Goal: Navigation & Orientation: Understand site structure

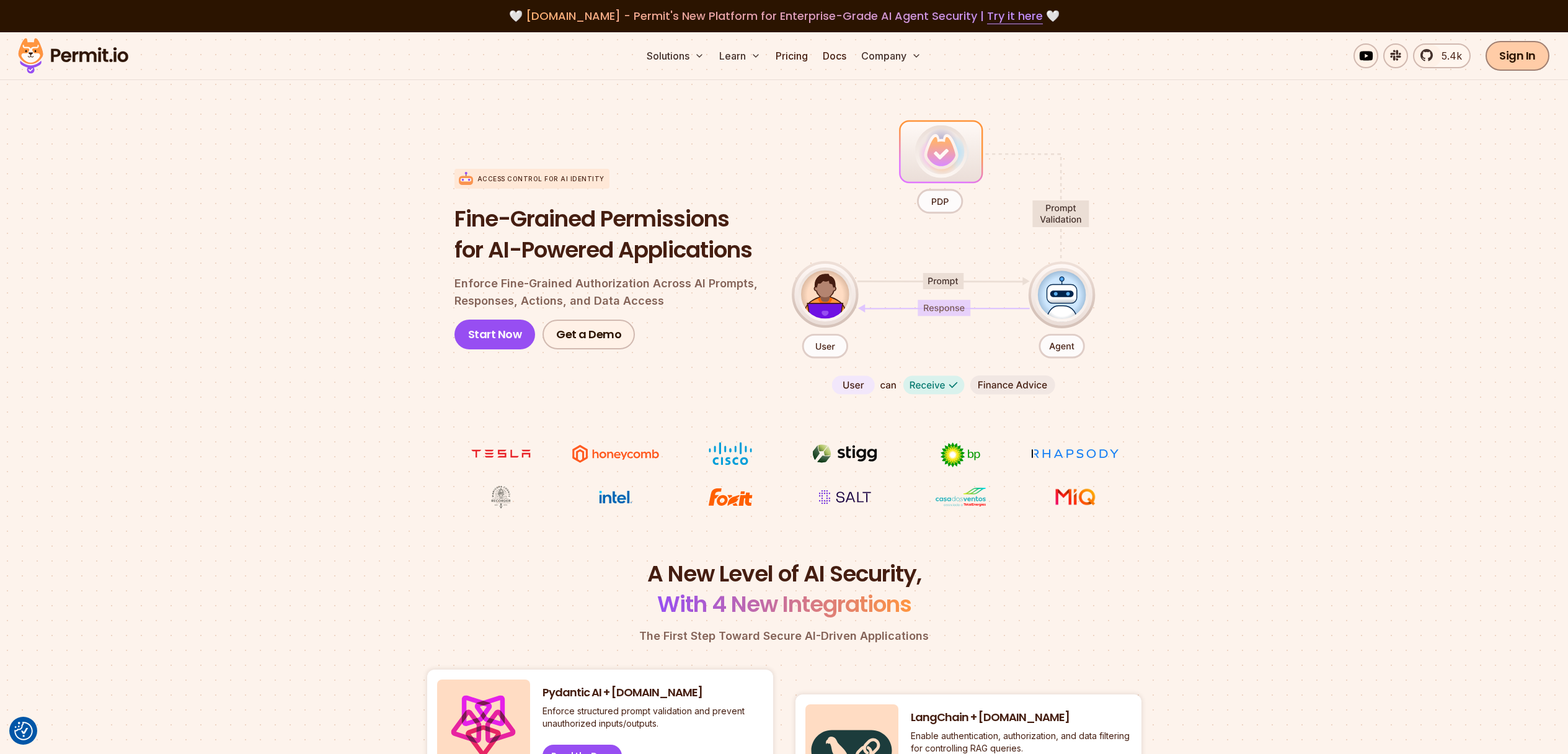
click at [1509, 53] on link "Sign In" at bounding box center [1517, 56] width 64 height 30
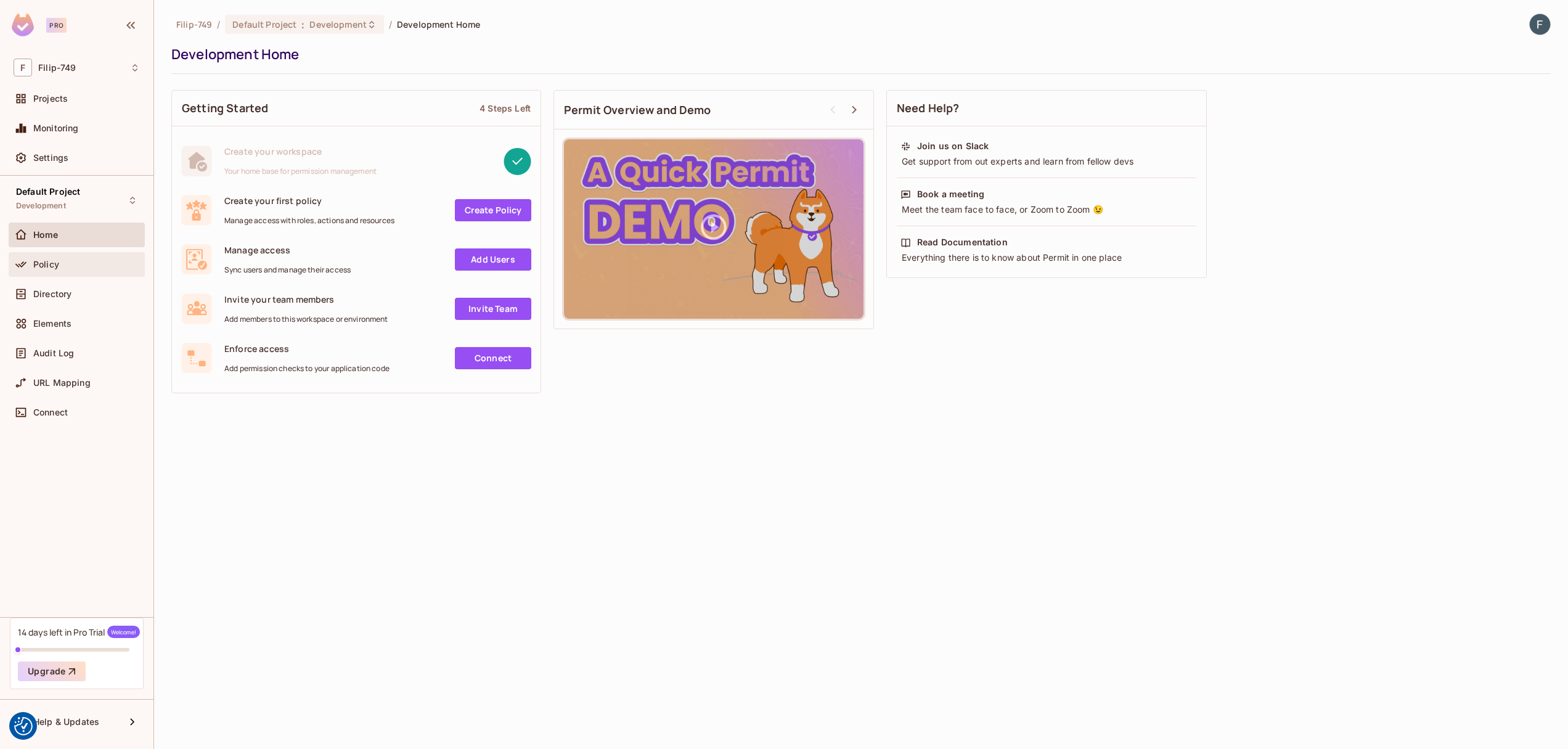
click at [110, 273] on div "Policy" at bounding box center [76, 265] width 136 height 25
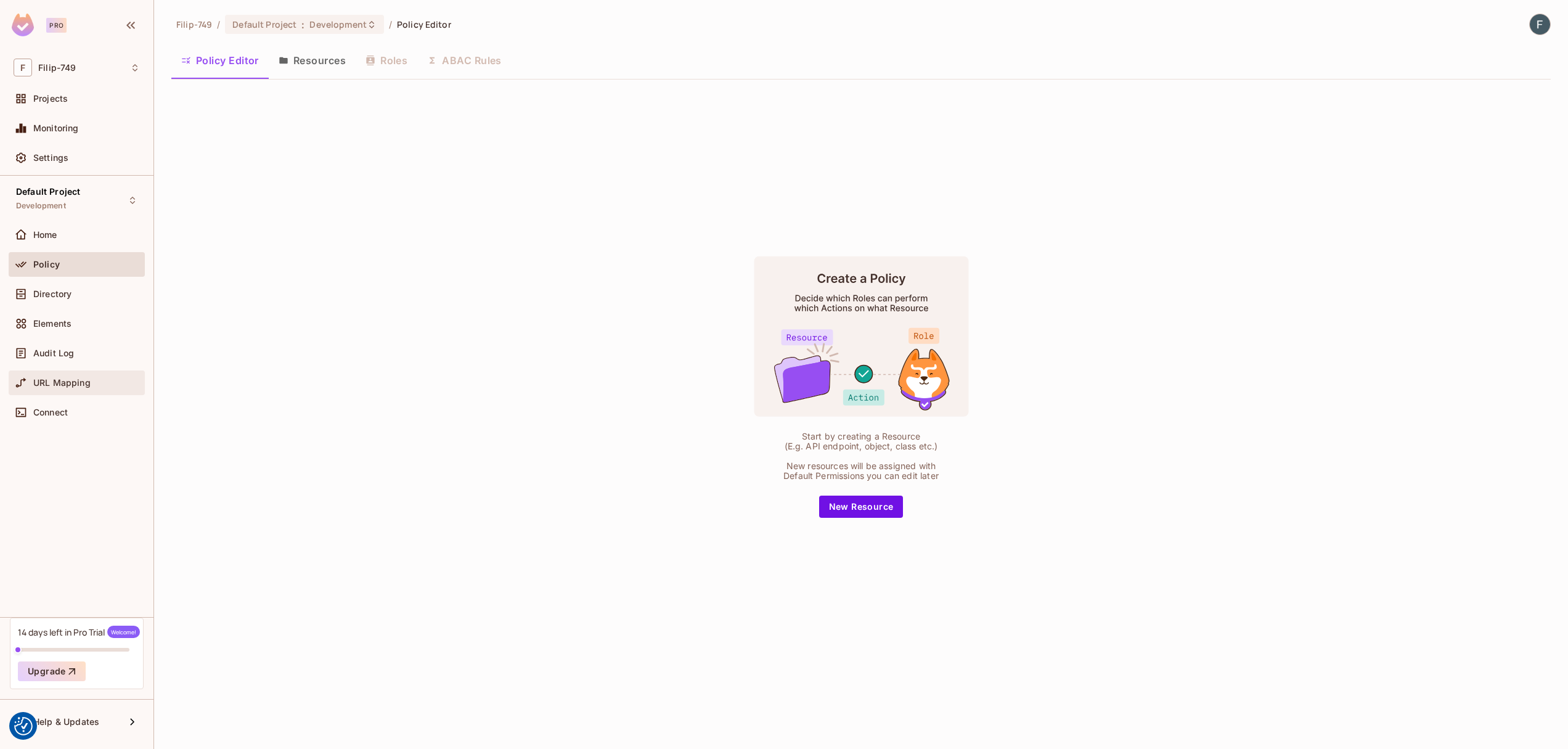
click at [62, 373] on div "URL Mapping" at bounding box center [76, 383] width 136 height 25
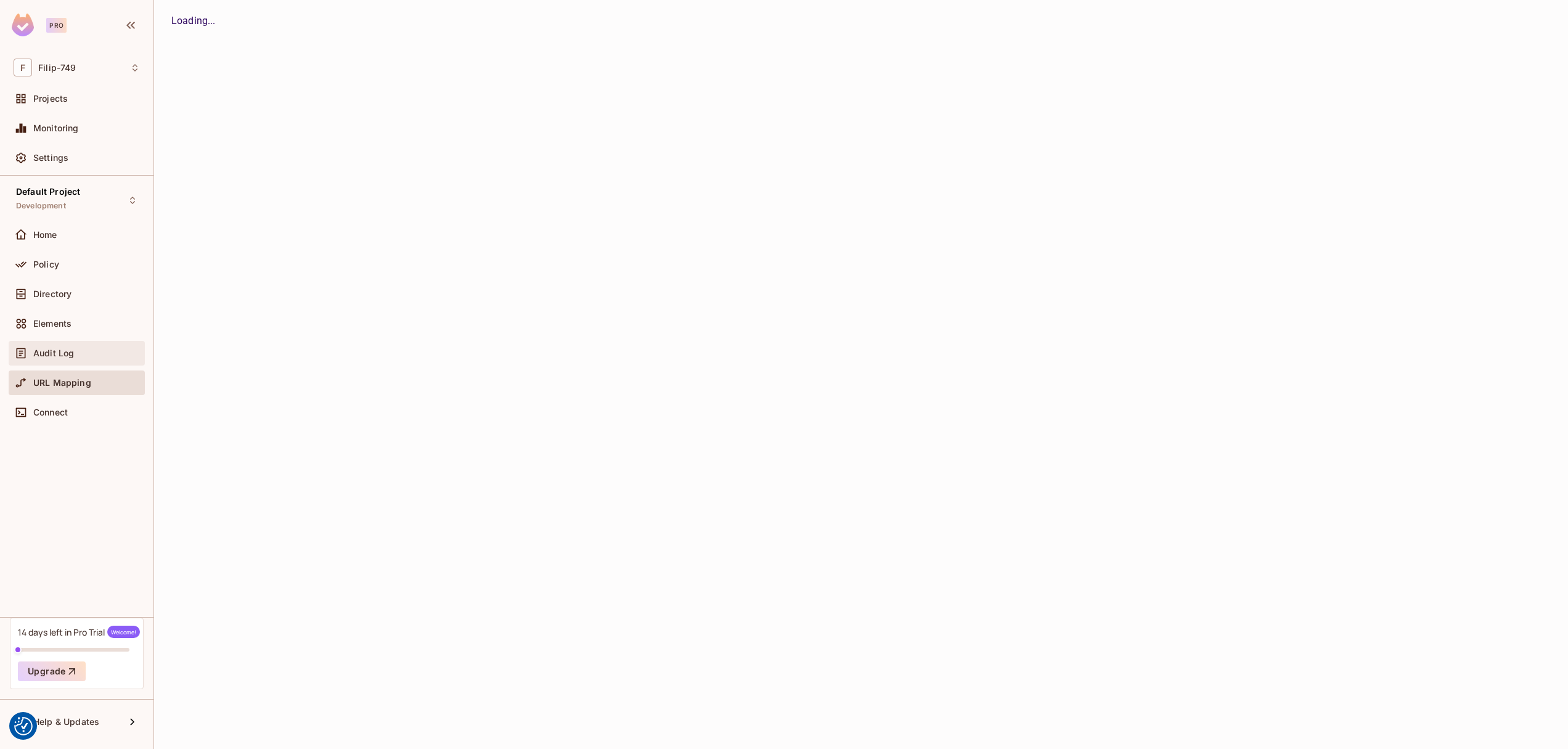
click at [66, 361] on div "Audit Log" at bounding box center [76, 353] width 136 height 25
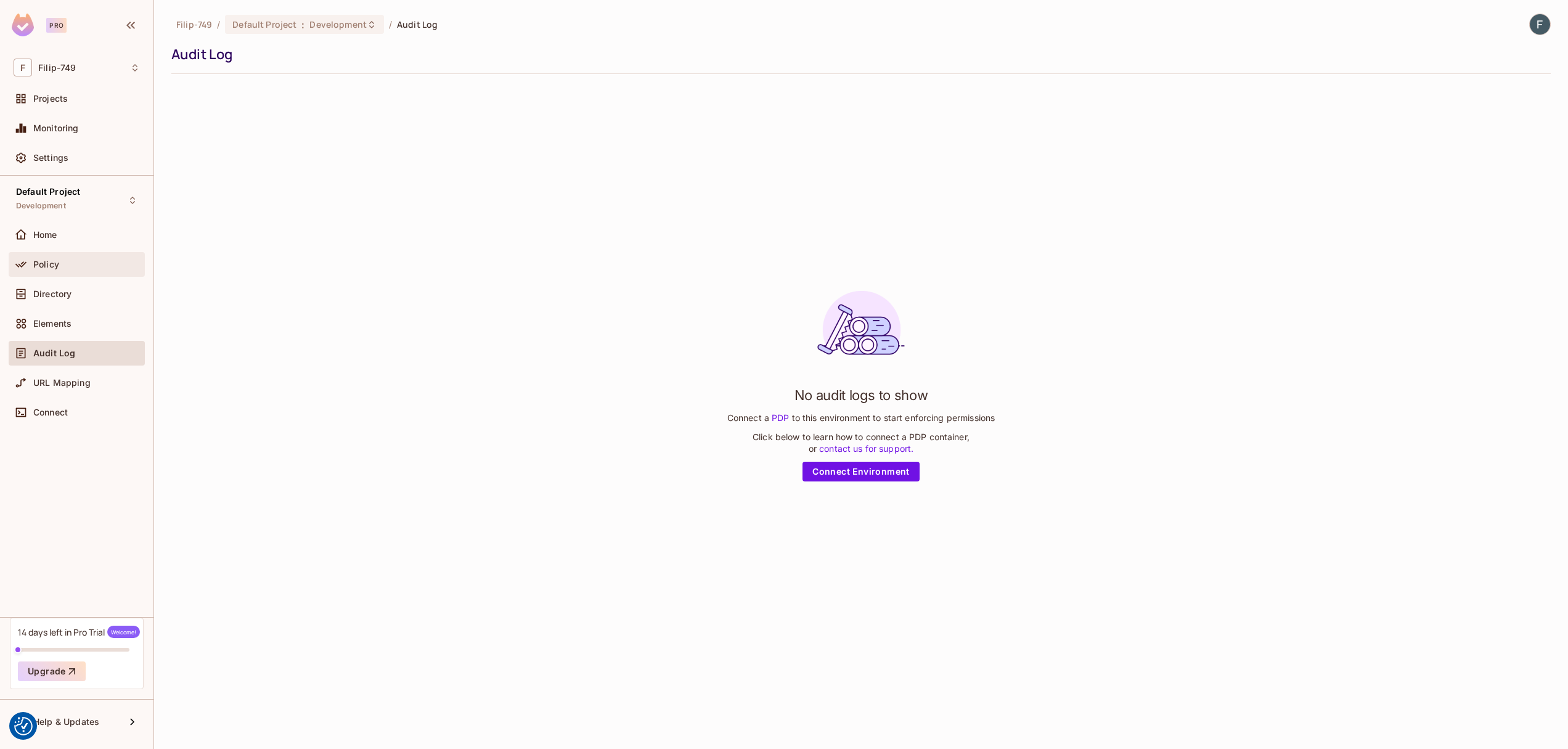
click at [64, 254] on div "Policy" at bounding box center [76, 265] width 136 height 25
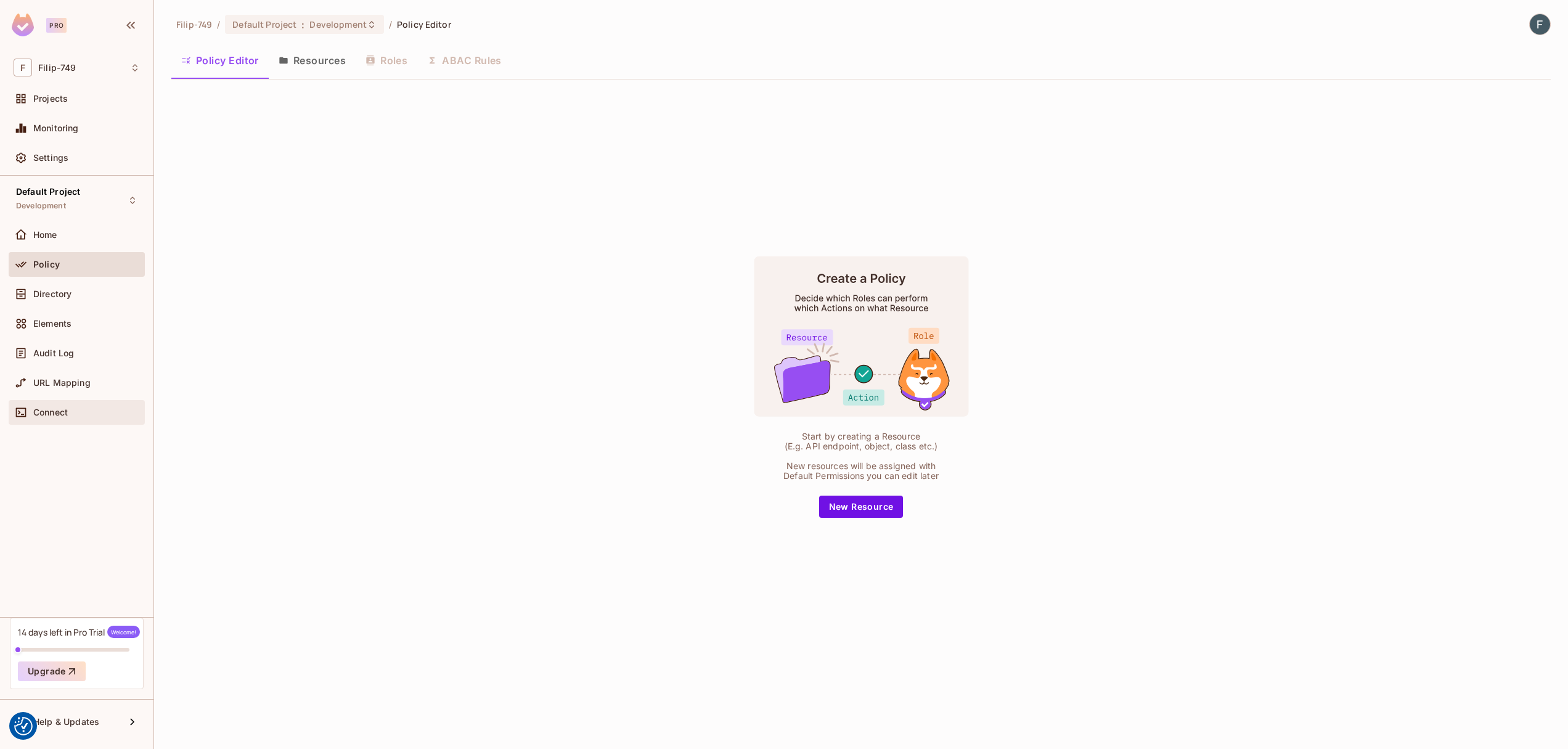
click at [61, 411] on span "Connect" at bounding box center [51, 412] width 35 height 10
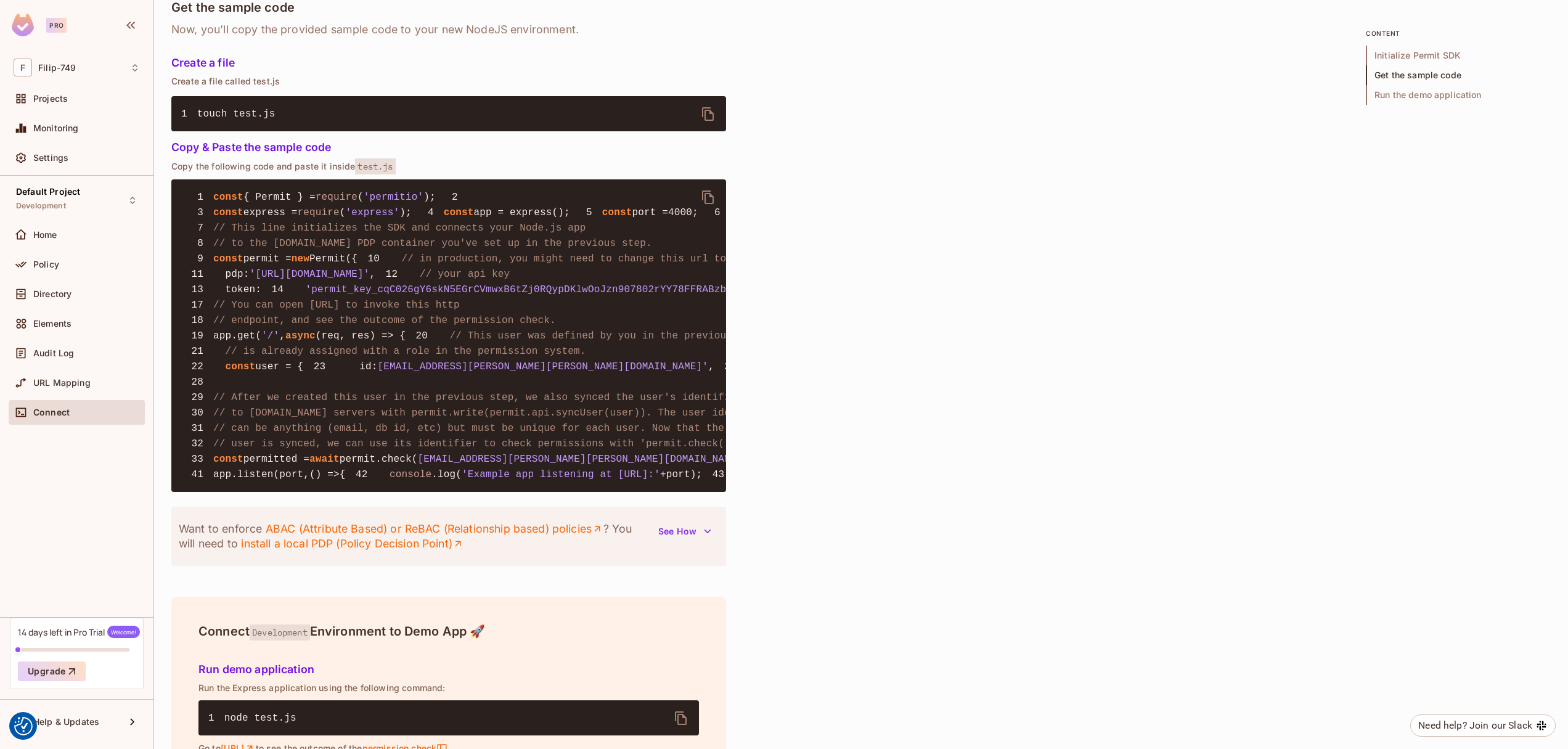
scroll to position [743, 0]
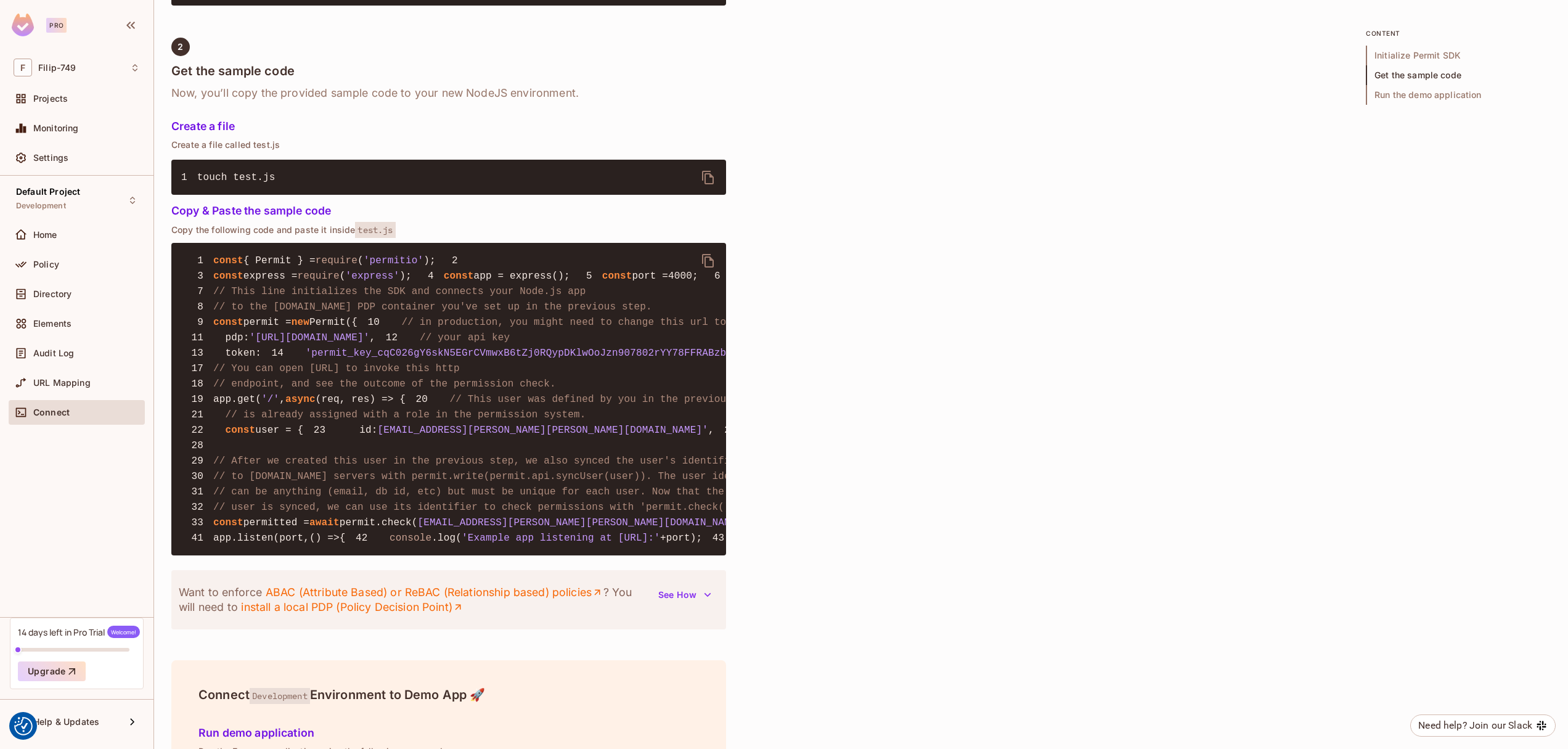
click at [264, 328] on span "permit =" at bounding box center [268, 322] width 48 height 11
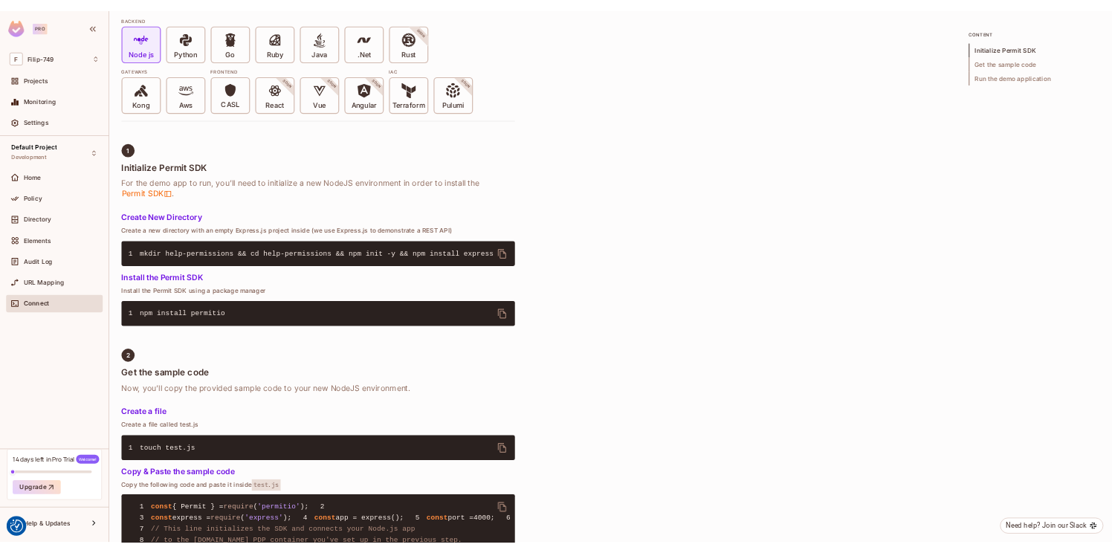
scroll to position [0, 0]
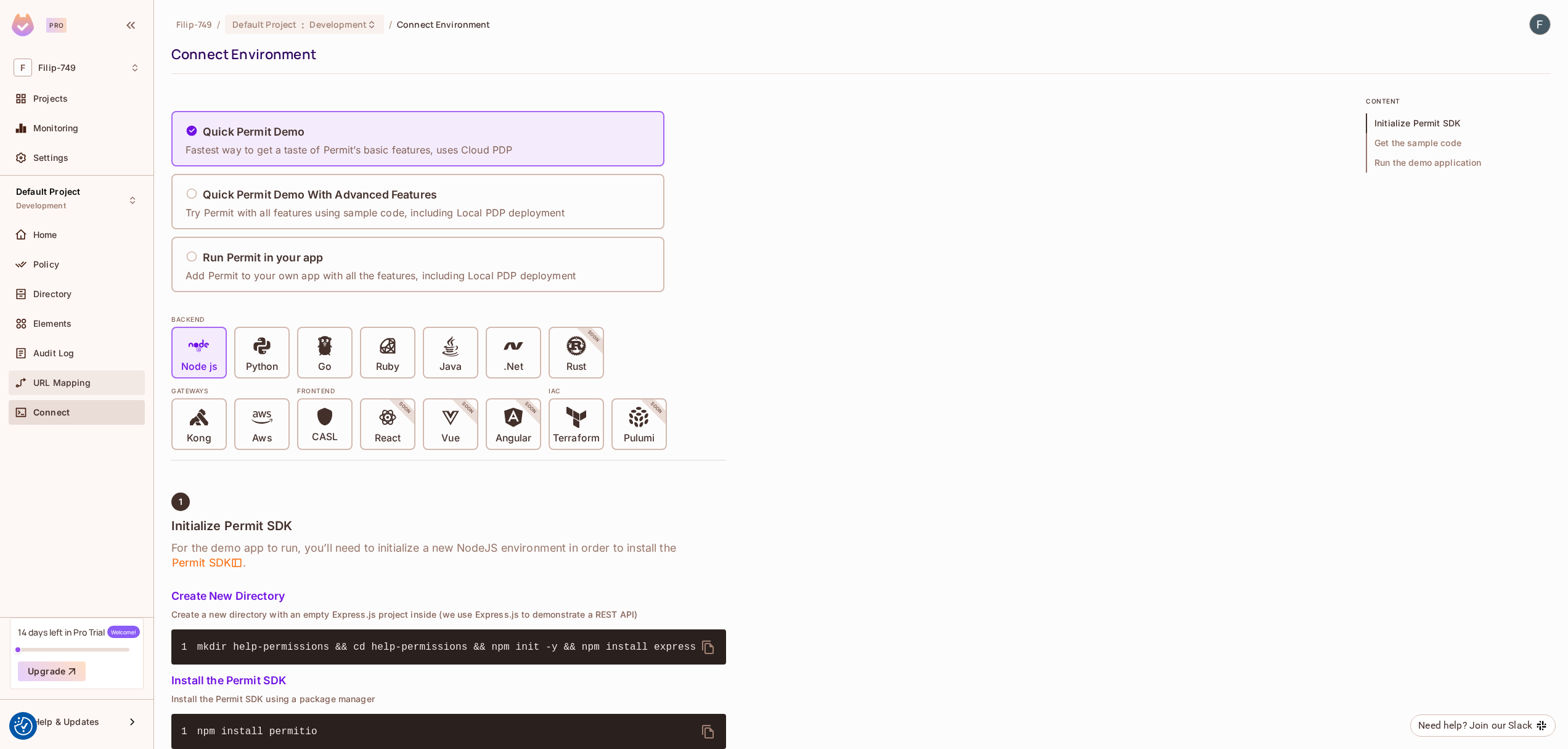
click at [59, 387] on span "URL Mapping" at bounding box center [61, 383] width 57 height 10
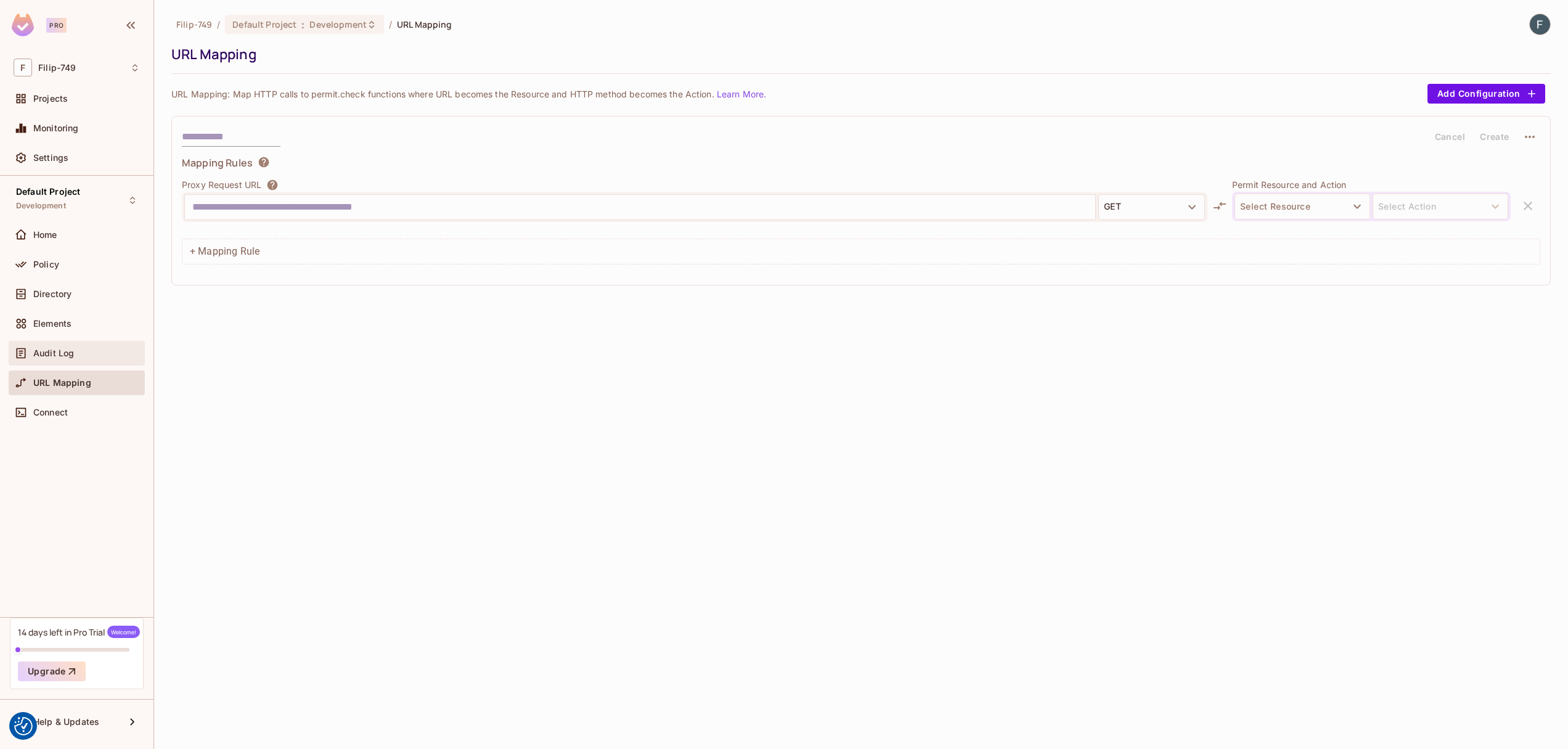
click at [69, 348] on span "Audit Log" at bounding box center [53, 353] width 41 height 10
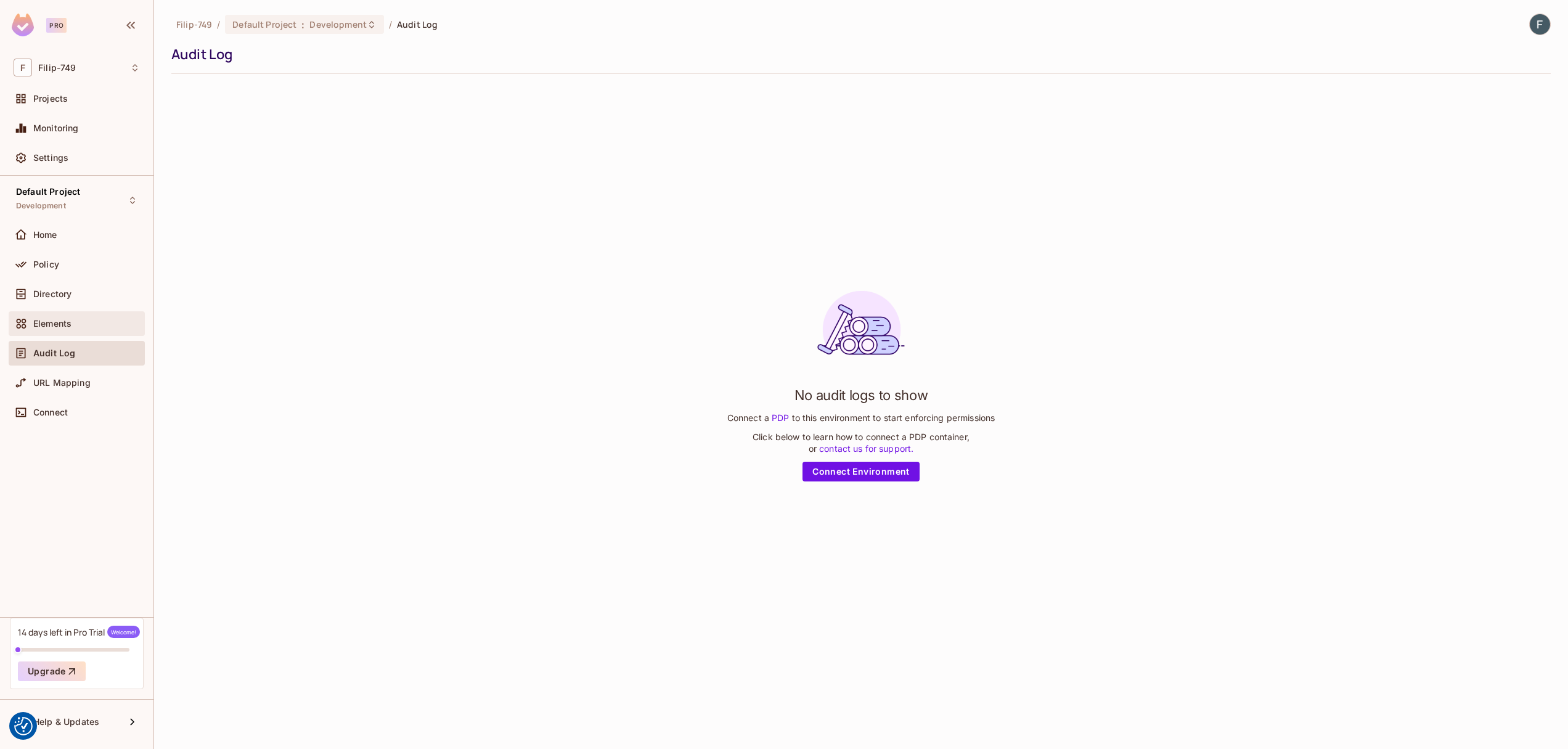
click at [88, 319] on div "Elements" at bounding box center [86, 323] width 107 height 10
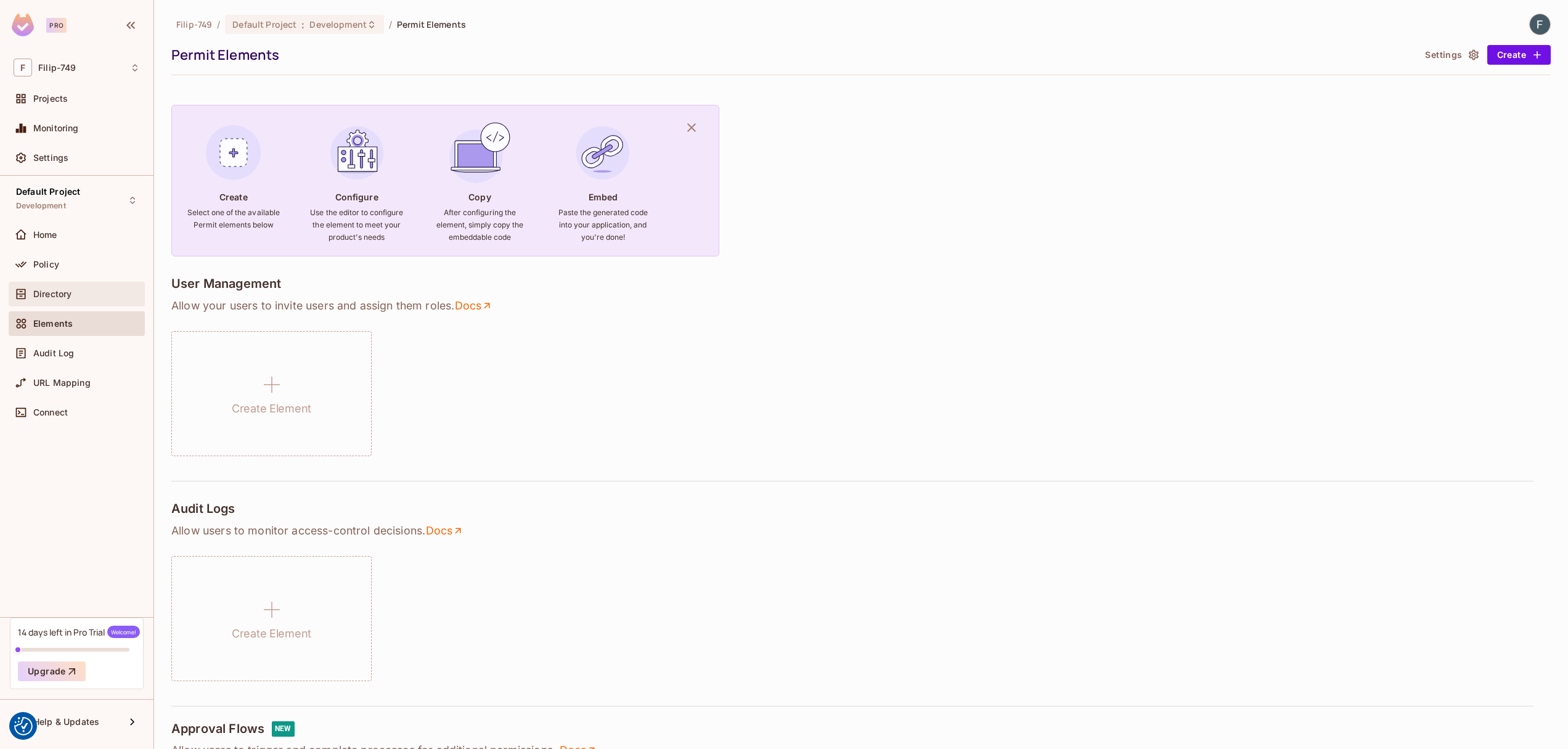
click at [87, 301] on div "Directory" at bounding box center [76, 294] width 136 height 25
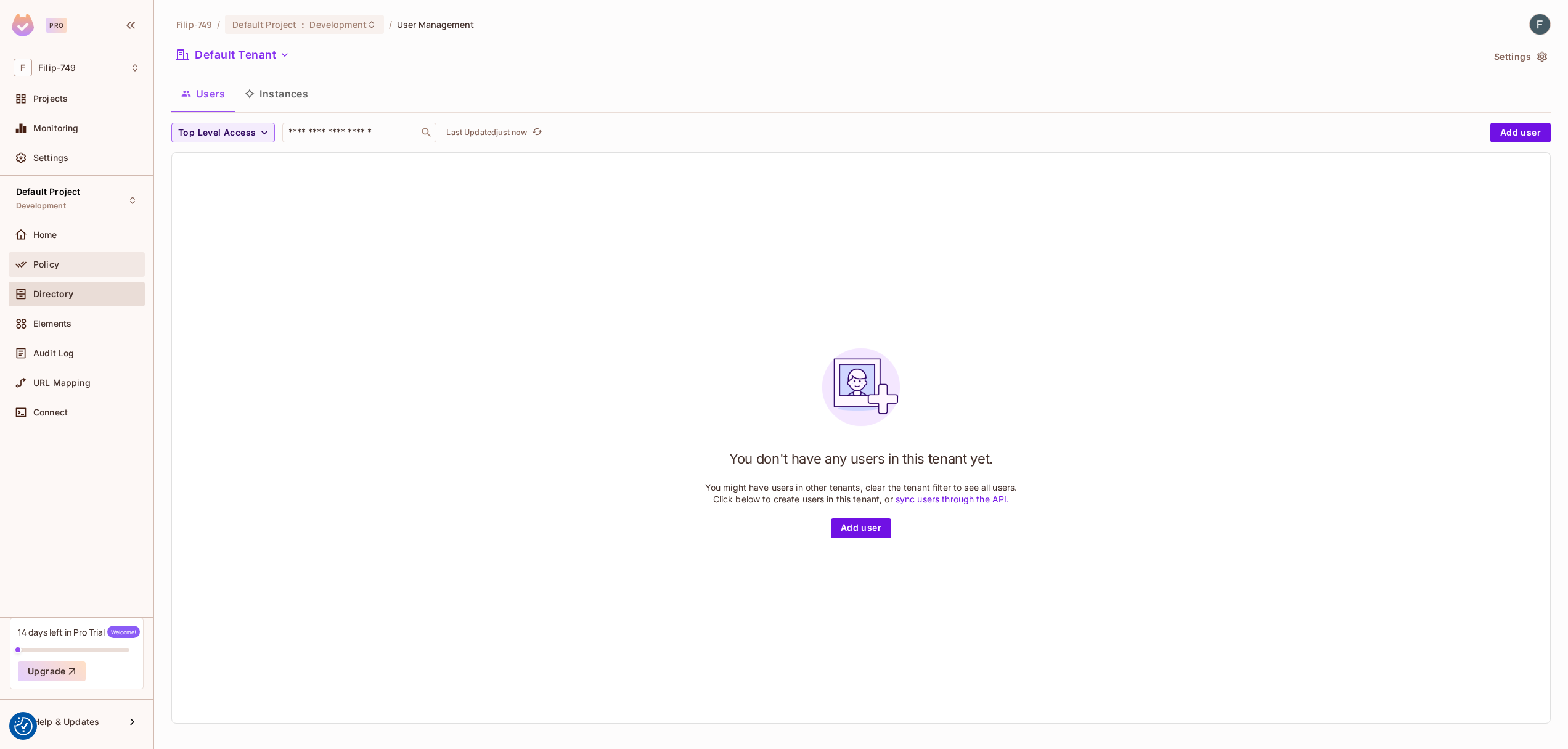
click at [88, 264] on div "Policy" at bounding box center [86, 265] width 107 height 10
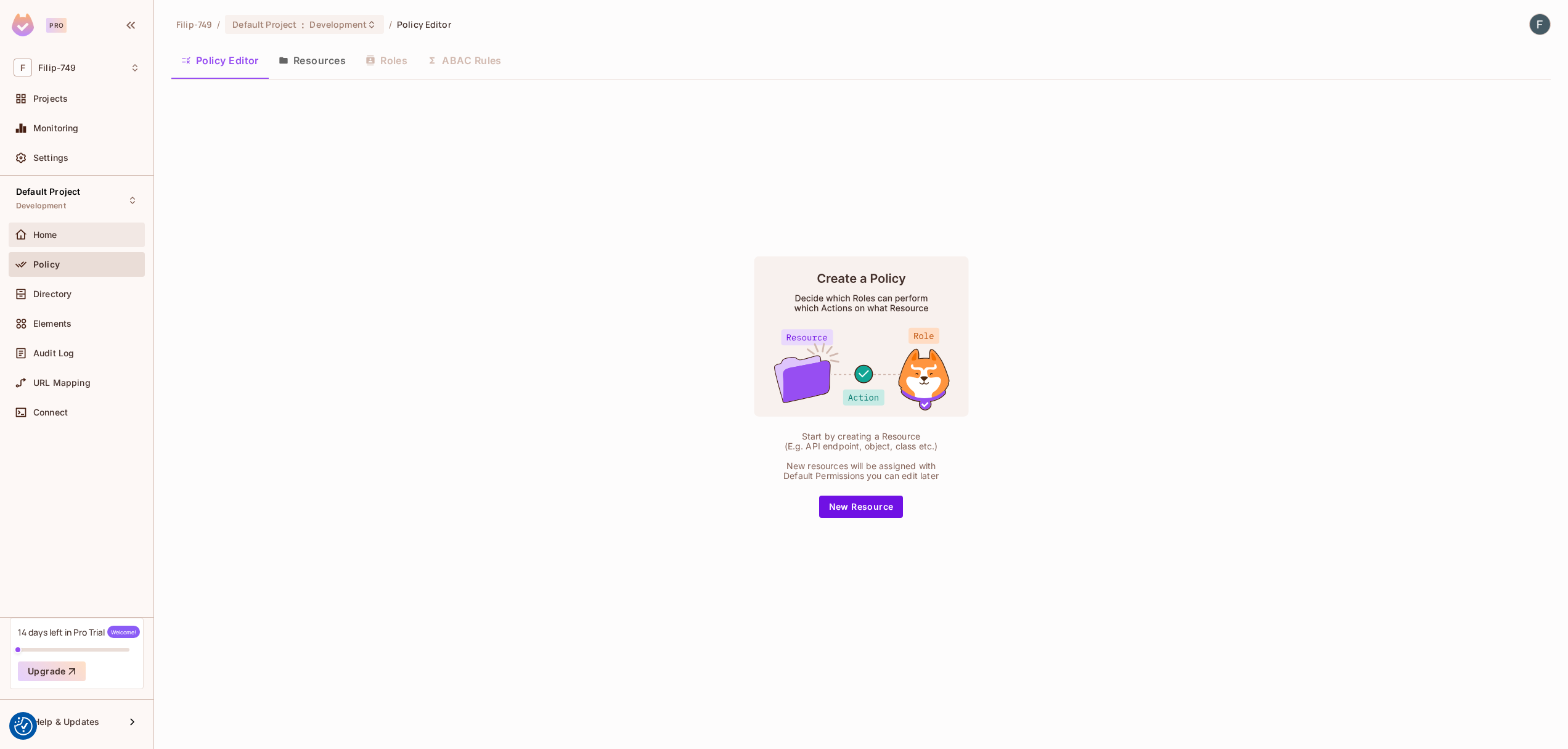
click at [85, 236] on div "Home" at bounding box center [86, 235] width 107 height 10
